Goal: Task Accomplishment & Management: Use online tool/utility

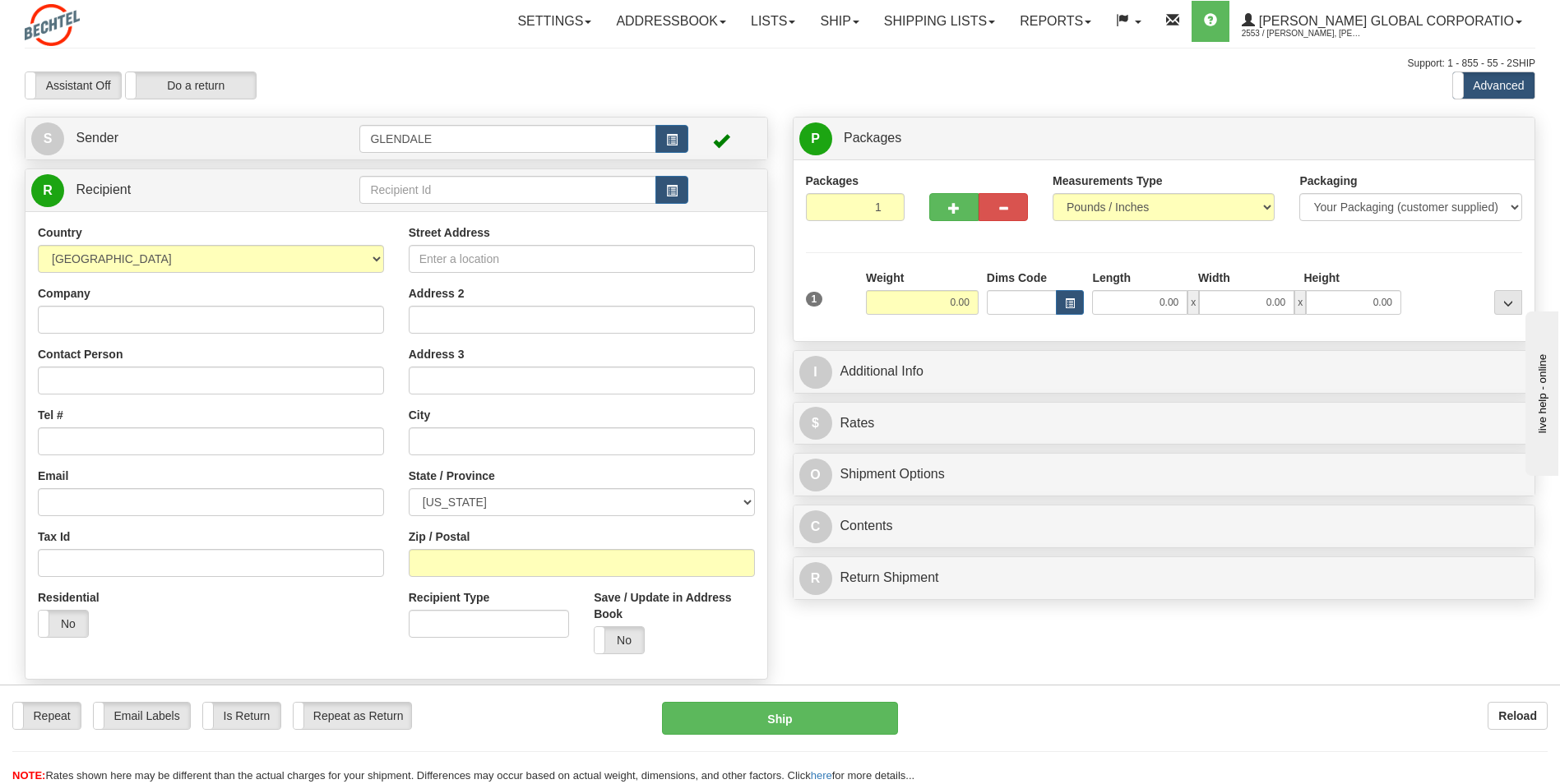
click at [980, 303] on div "Weight 0.00" at bounding box center [922, 298] width 121 height 57
click at [975, 304] on input "0.00" at bounding box center [922, 302] width 113 height 25
type input "1.00"
click at [963, 279] on div "Weight 1.00" at bounding box center [922, 292] width 113 height 45
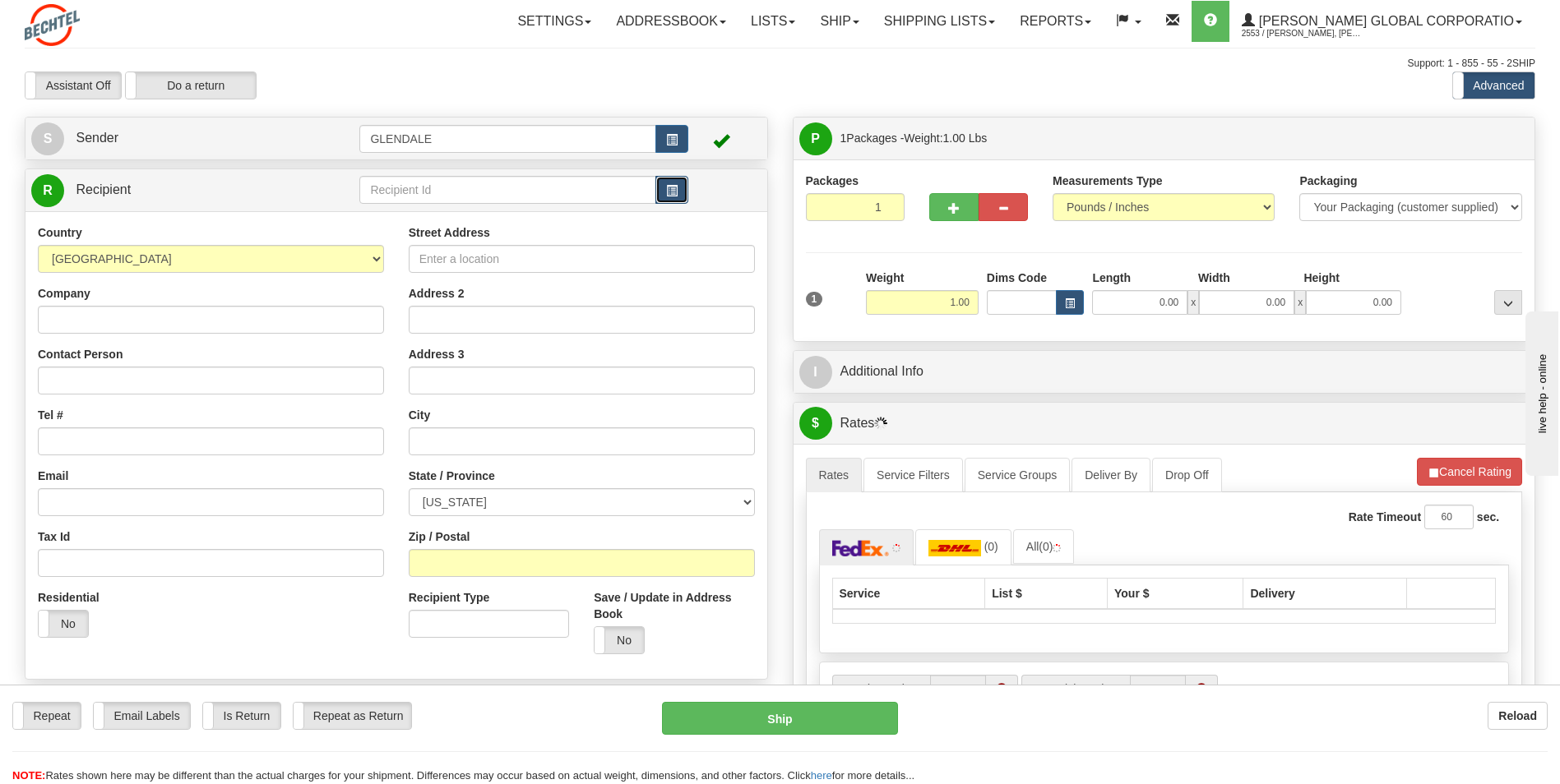
click at [671, 186] on span "button" at bounding box center [671, 191] width 11 height 10
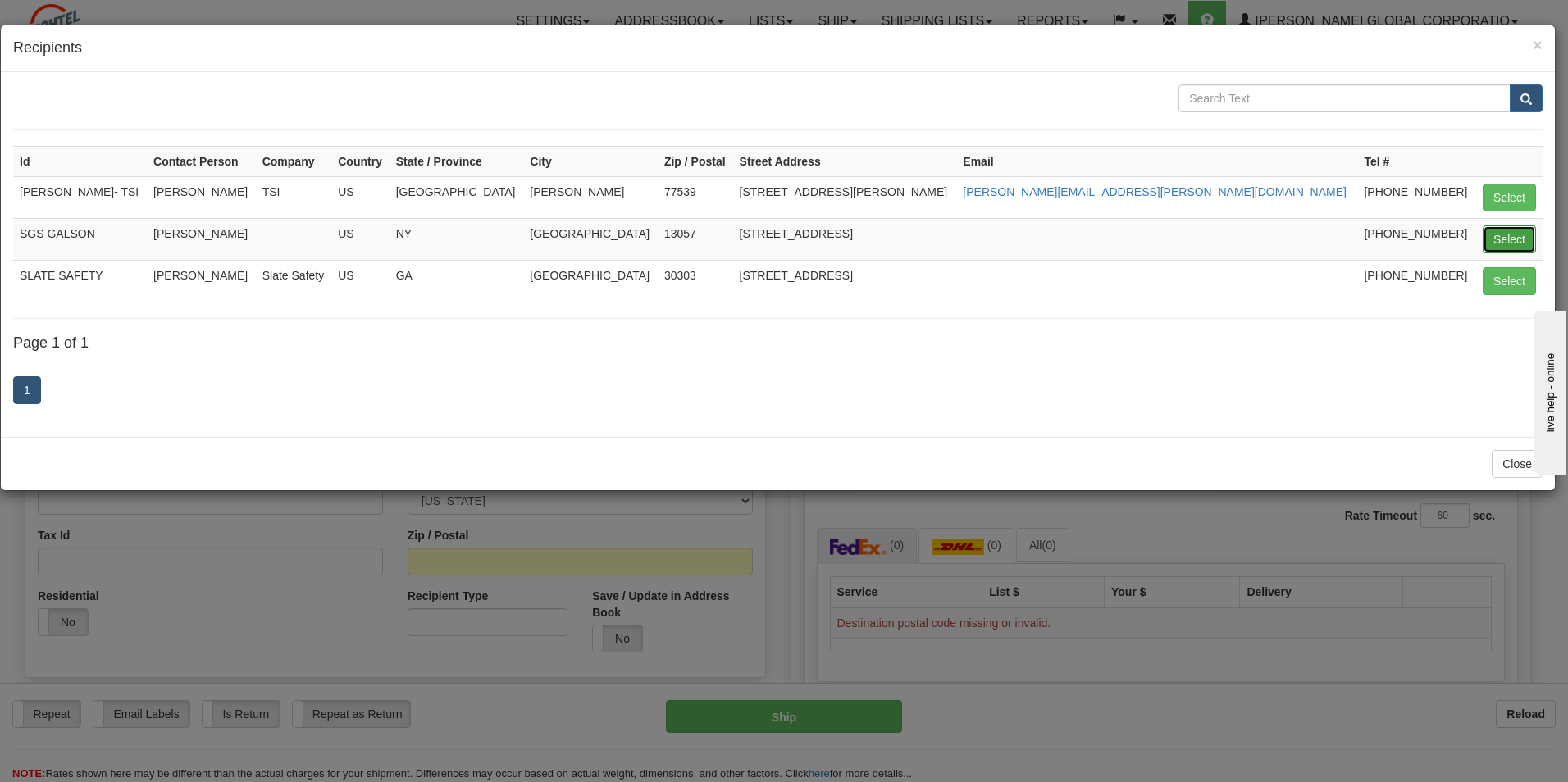
click at [1498, 238] on button "Select" at bounding box center [1509, 239] width 53 height 28
type input "SGS GALSON"
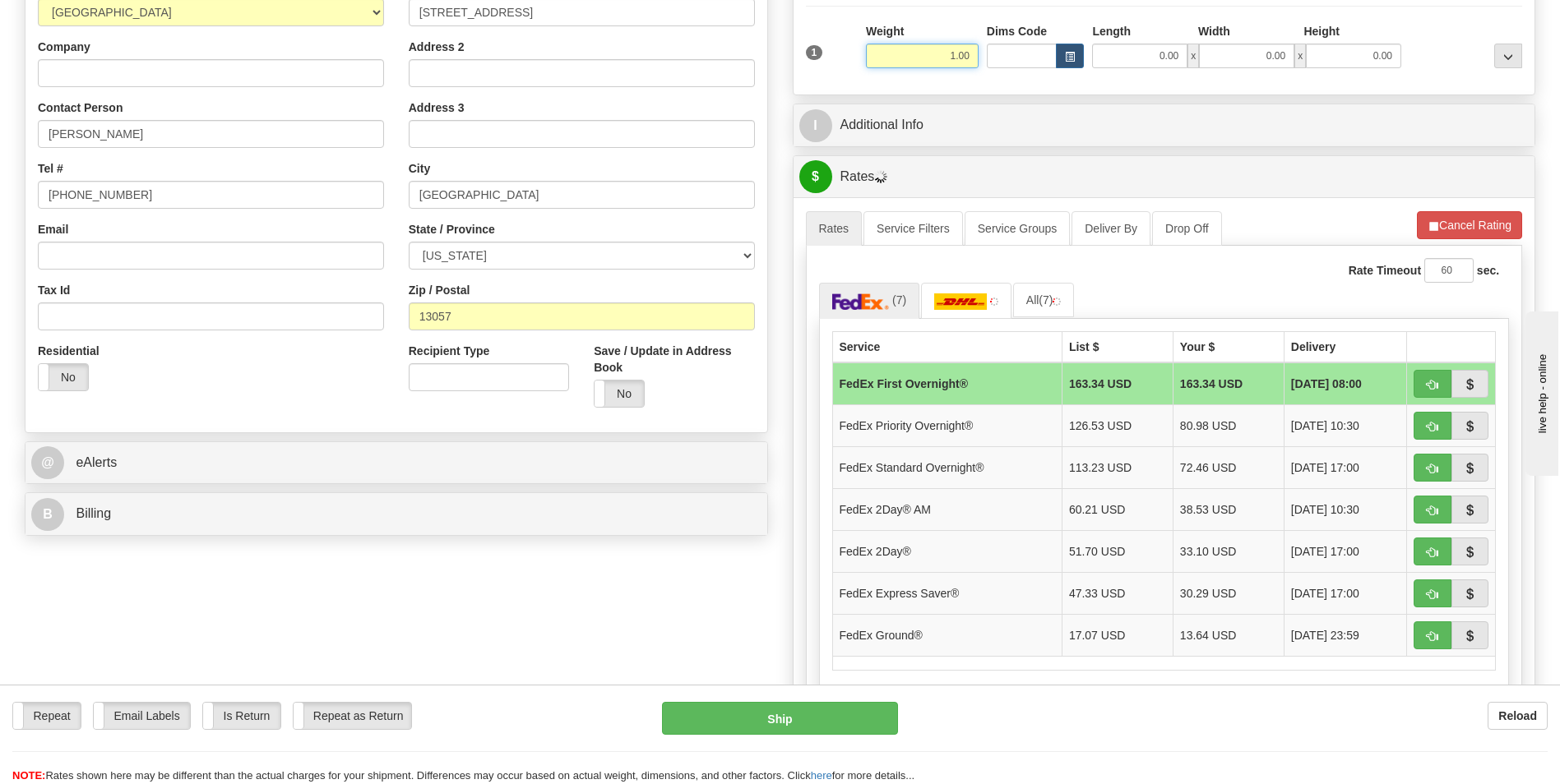
scroll to position [493, 0]
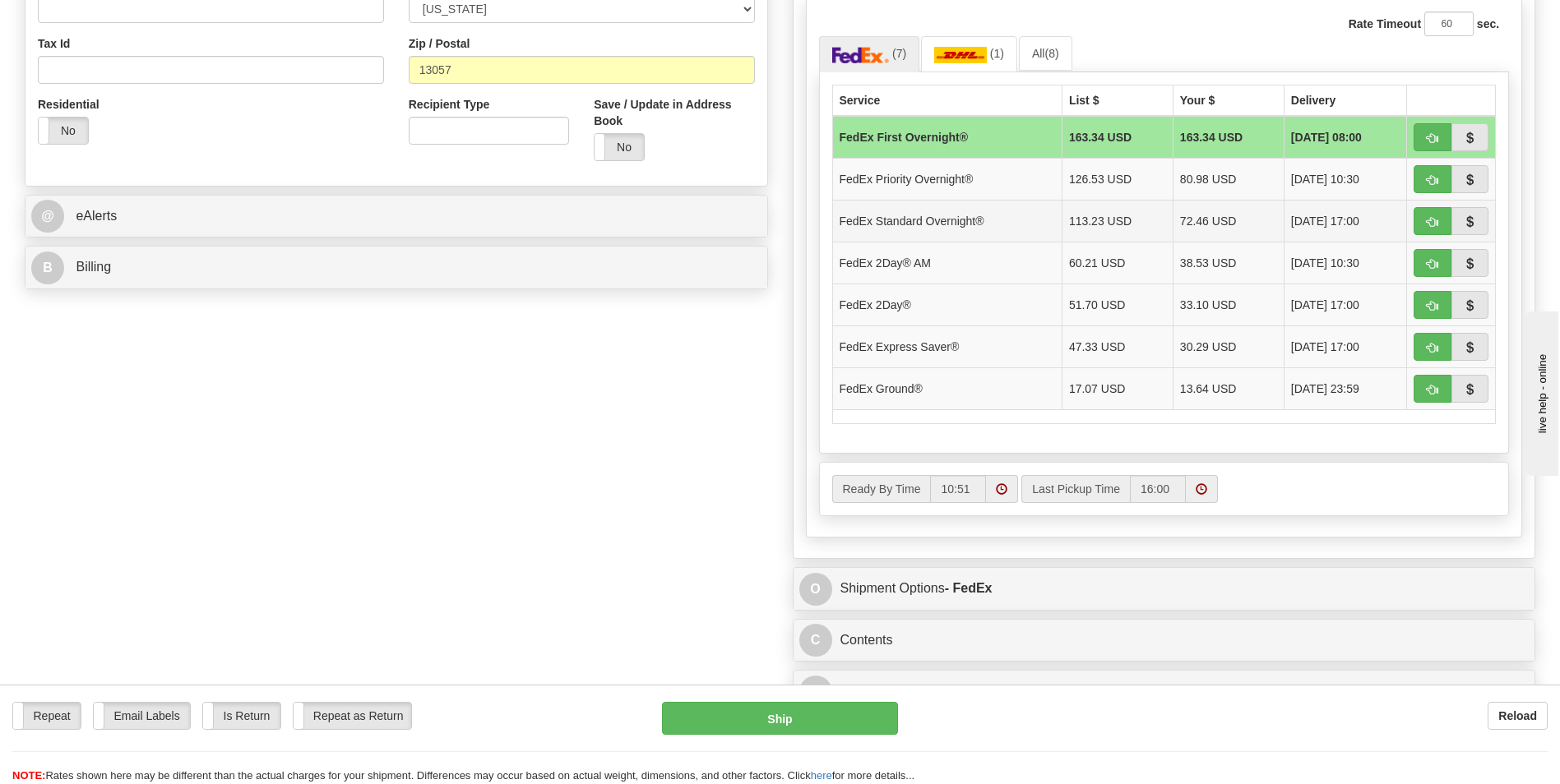
click at [961, 229] on td "FedEx Standard Overnight®" at bounding box center [947, 221] width 229 height 42
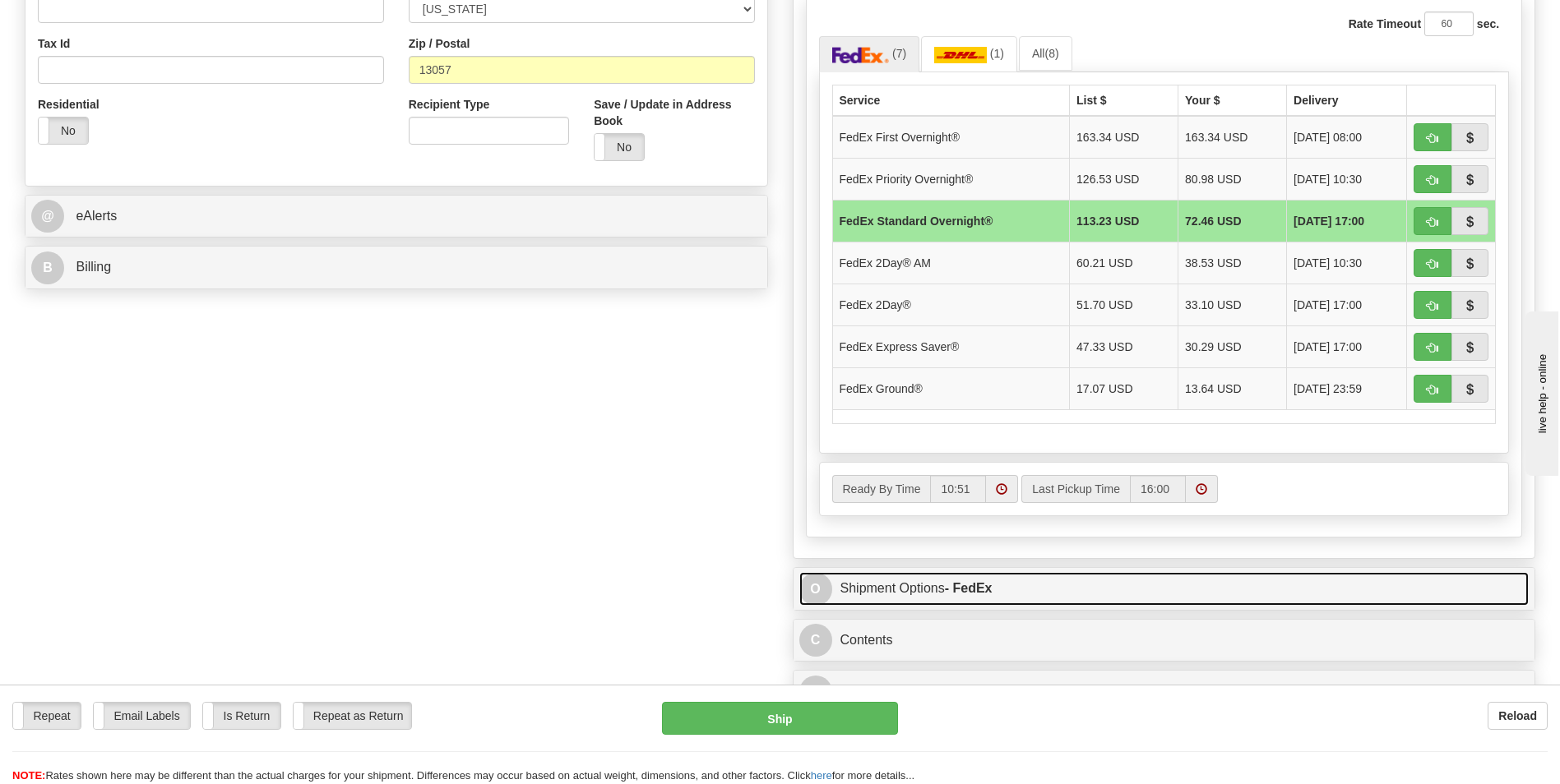
click at [881, 603] on link "O Shipment Options - FedEx" at bounding box center [1164, 588] width 730 height 33
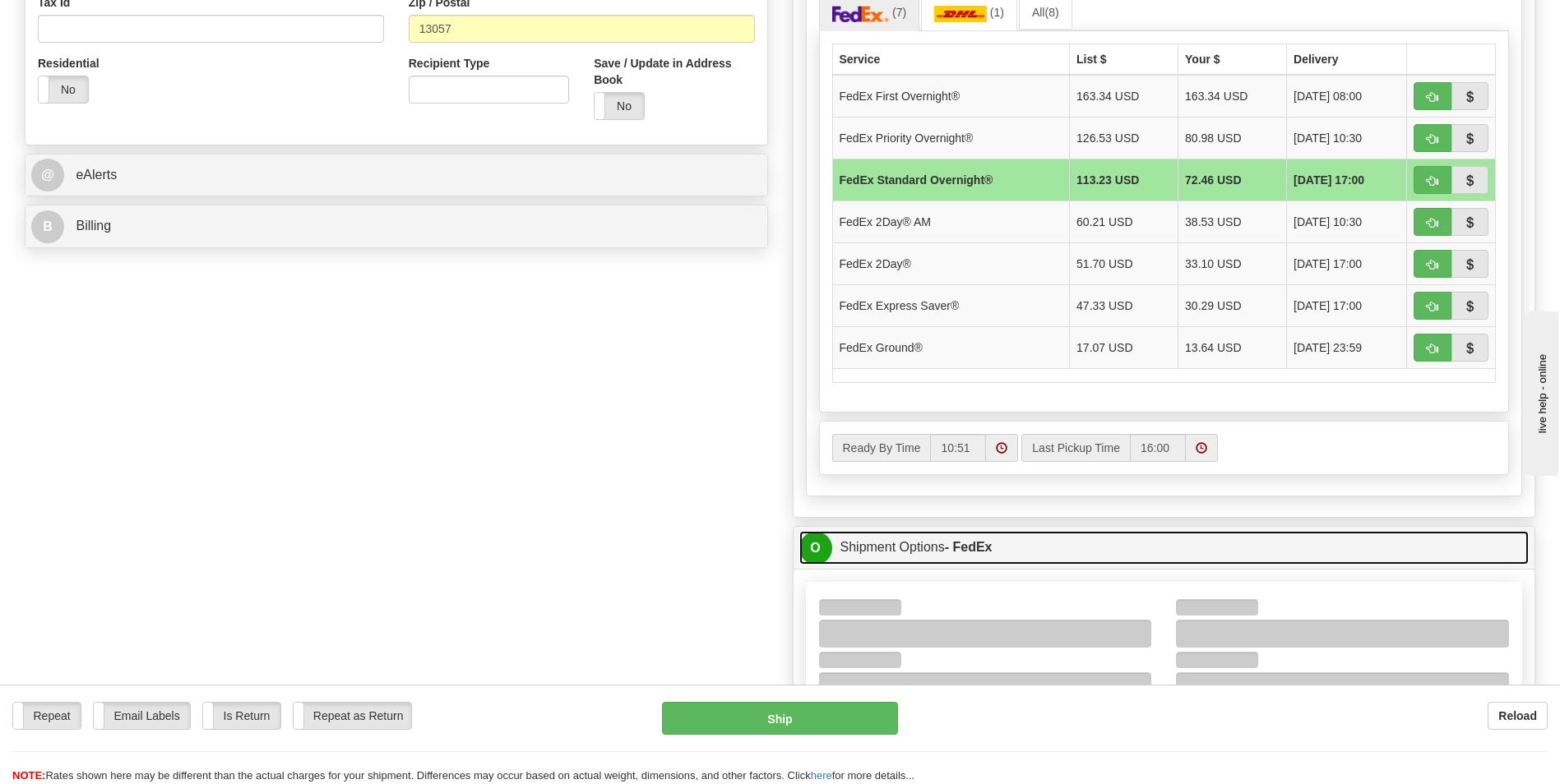
scroll to position [740, 0]
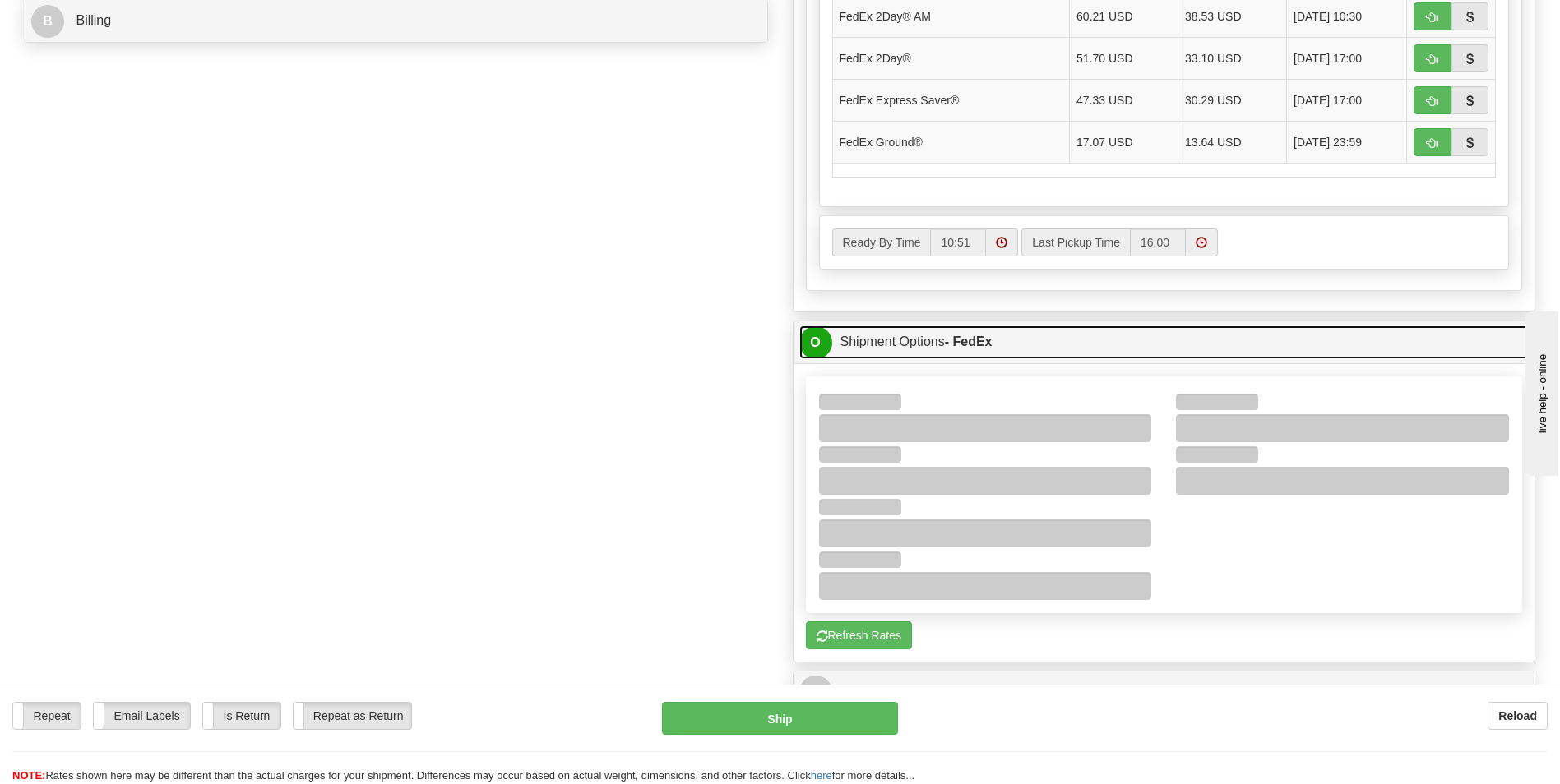
click at [876, 338] on link "O Shipment Options - FedEx" at bounding box center [1164, 342] width 730 height 33
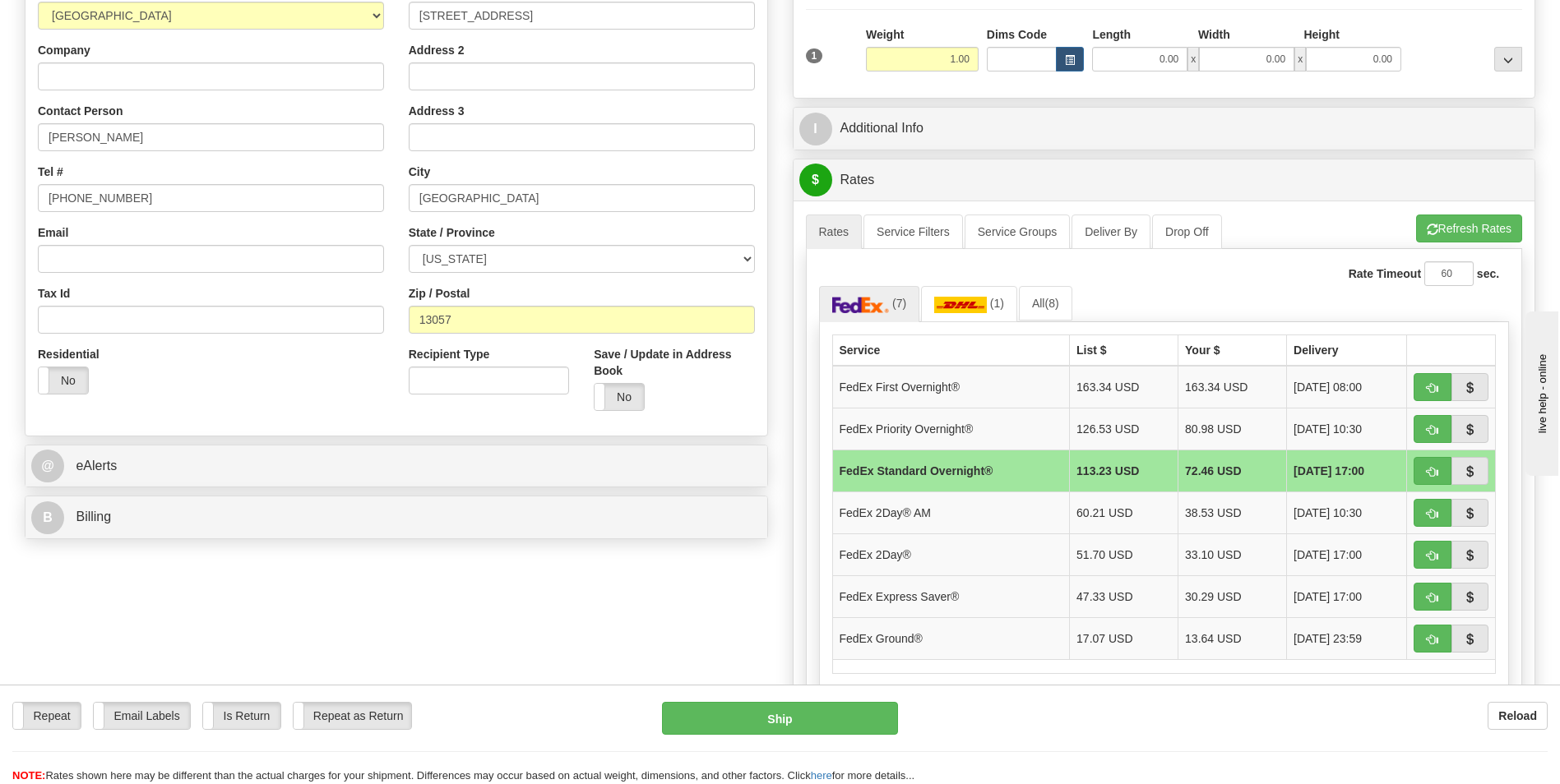
scroll to position [164, 0]
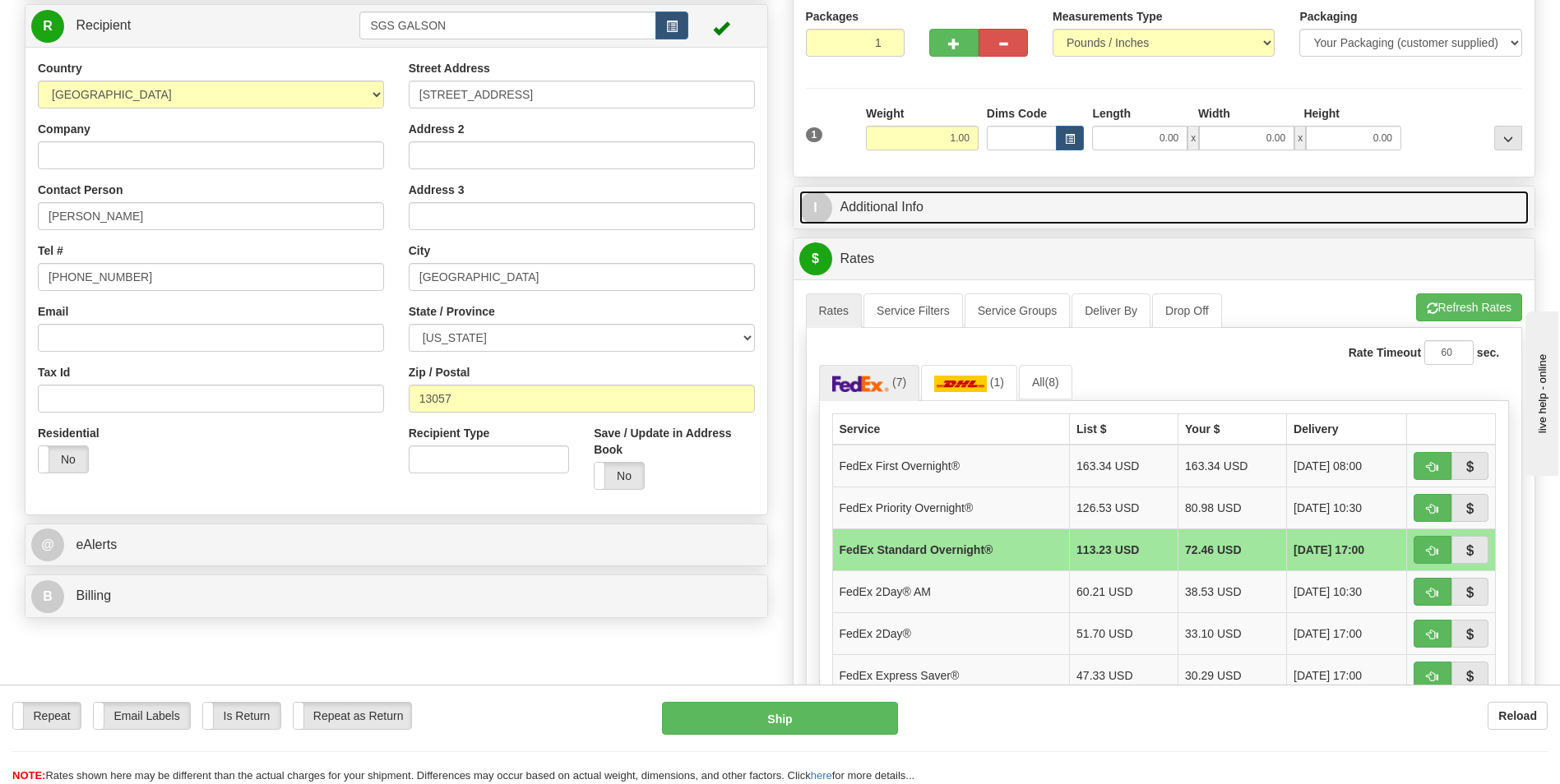
click at [857, 211] on link "I Additional Info" at bounding box center [1164, 207] width 730 height 33
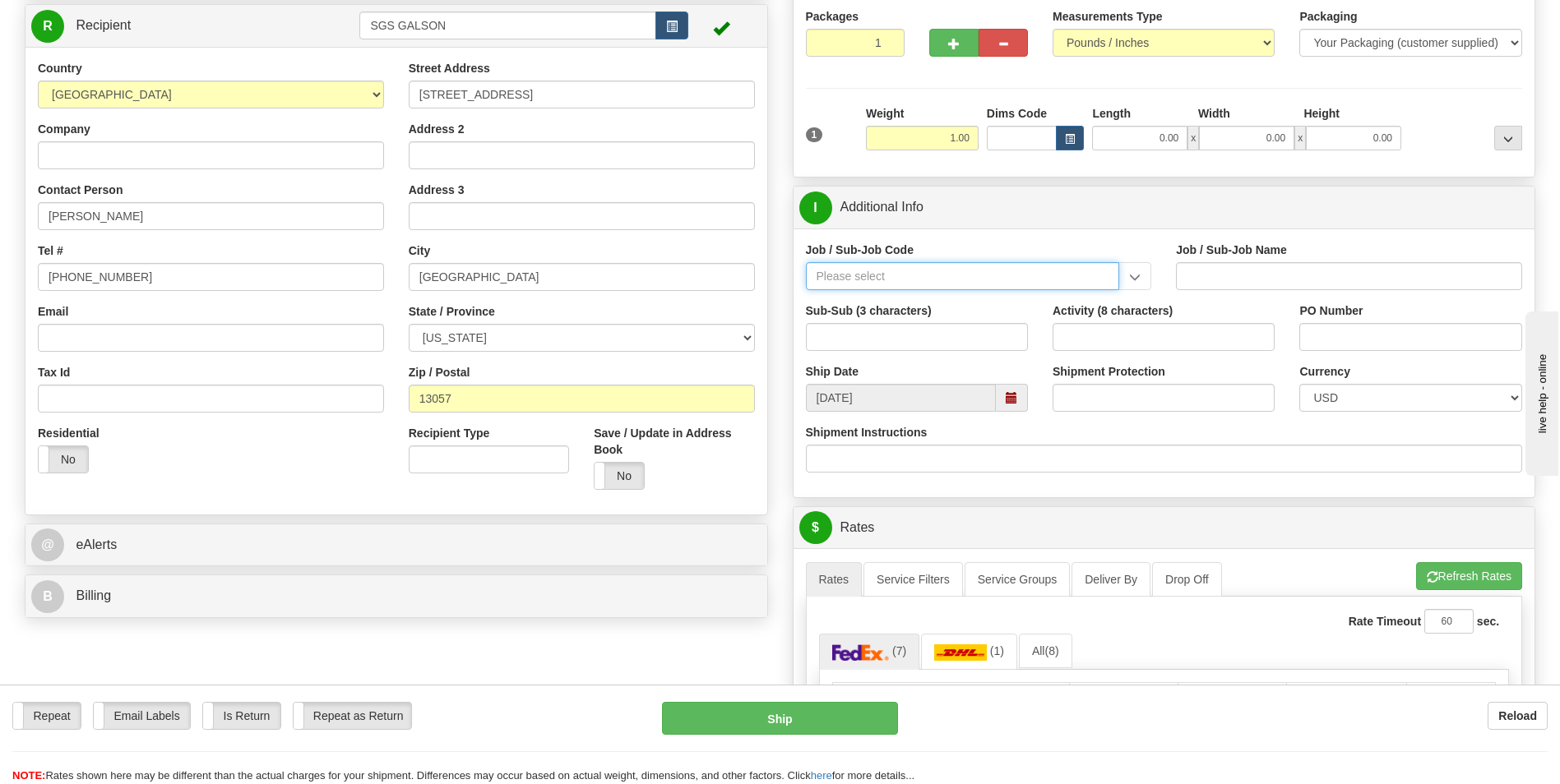
click at [902, 276] on input "Job / Sub-Job Code" at bounding box center [962, 276] width 314 height 28
type input "26196-250"
click at [901, 298] on div "26196-250" at bounding box center [959, 301] width 298 height 18
type input "PORT [PERSON_NAME] LNG - FIELD MATERIAL REQUISTIONS"
type input "26196-250"
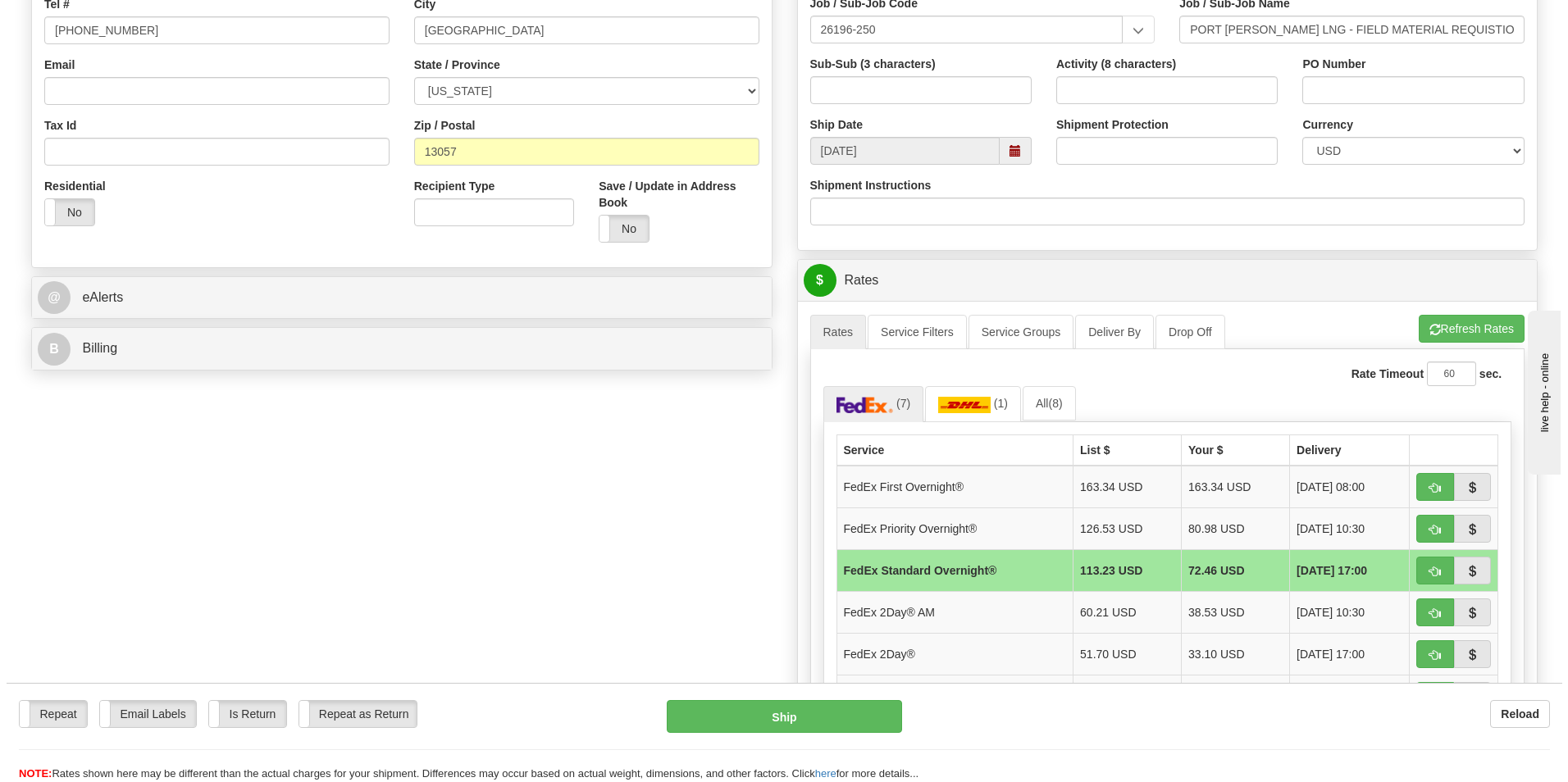
scroll to position [574, 0]
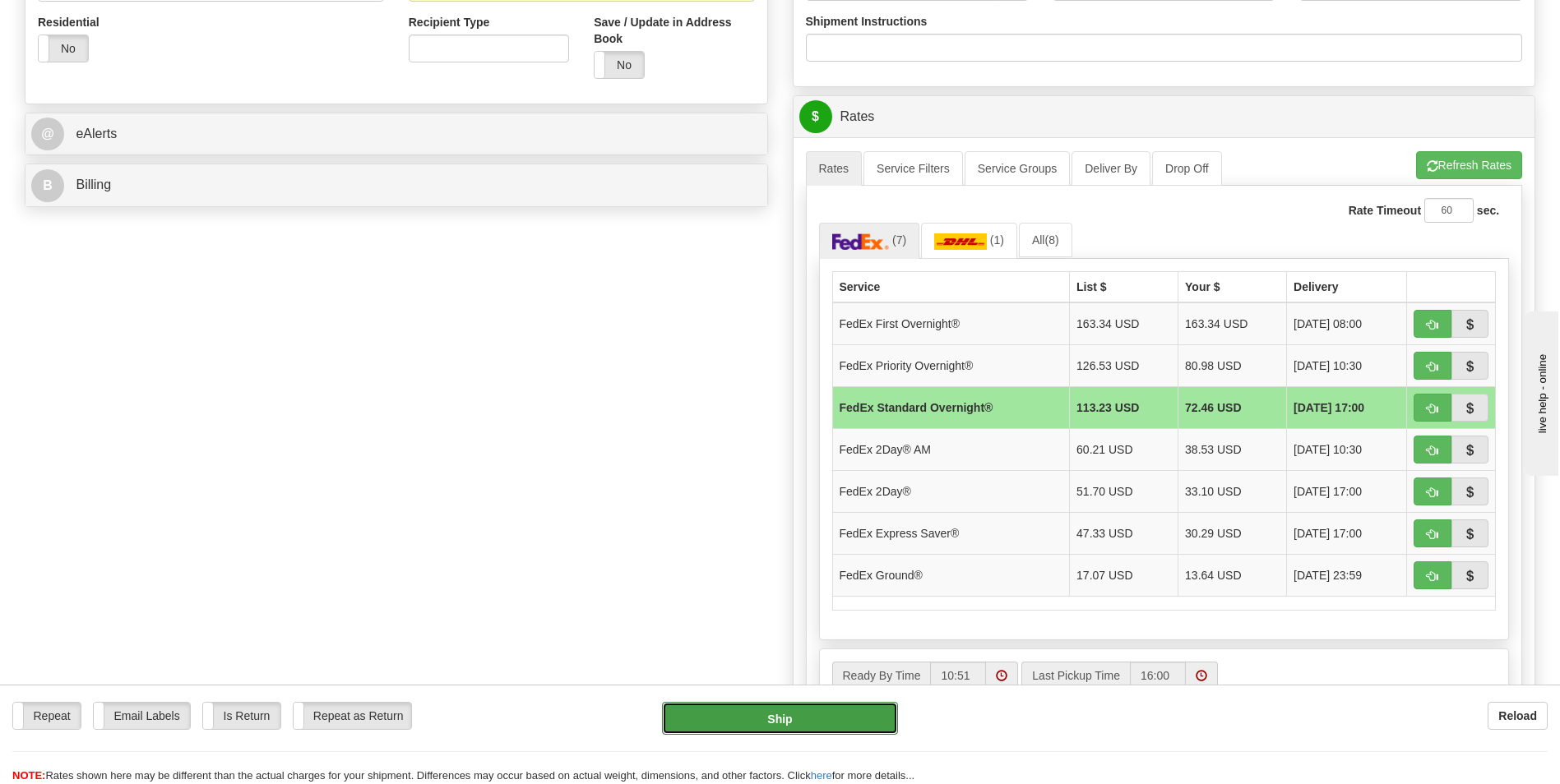
click at [746, 704] on button "Ship" at bounding box center [779, 718] width 235 height 32
type input "05"
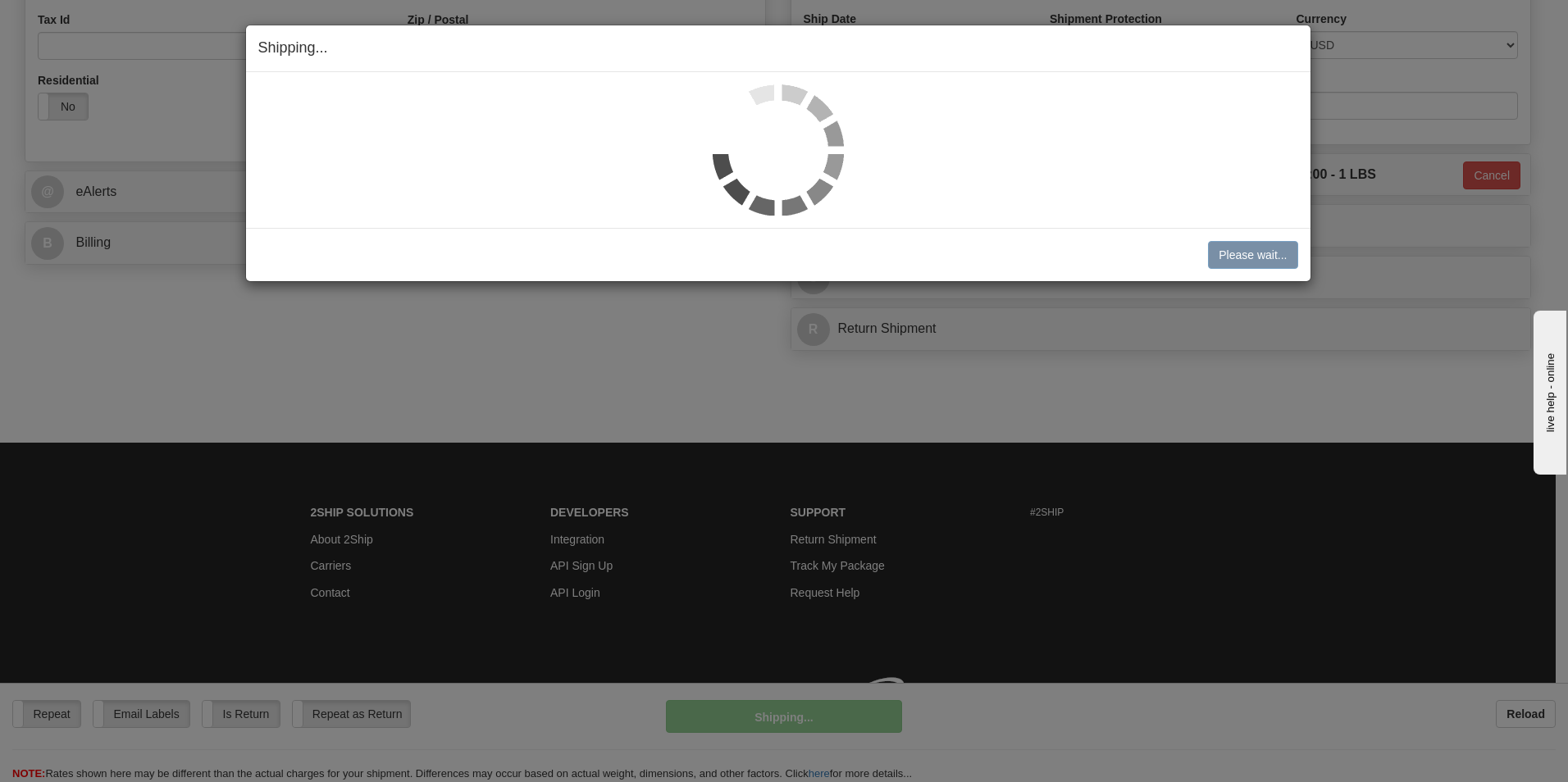
scroll to position [540, 0]
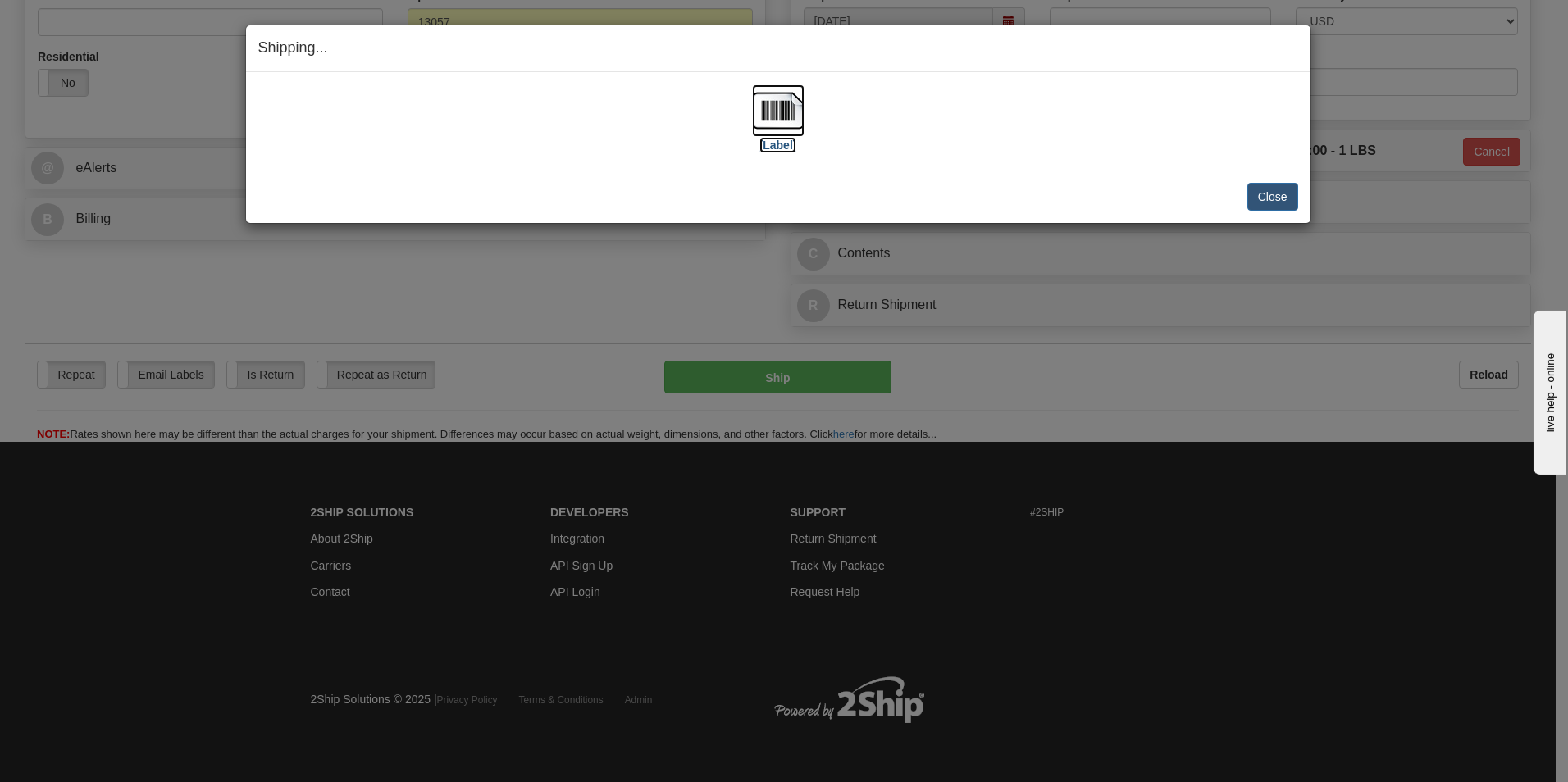
click at [779, 147] on label "[Label]" at bounding box center [778, 145] width 38 height 16
